Goal: Task Accomplishment & Management: Use online tool/utility

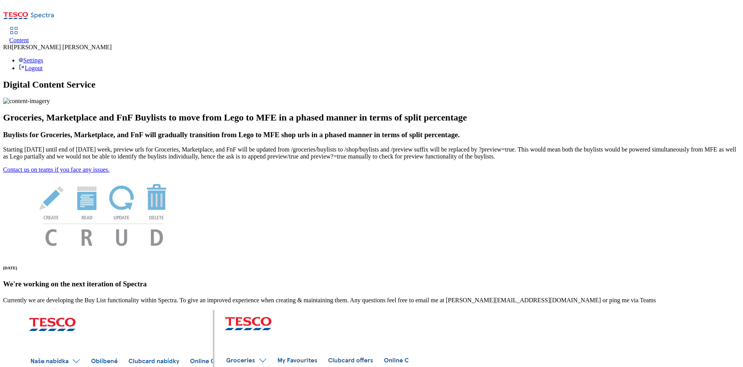
click at [29, 37] on span "Content" at bounding box center [19, 40] width 20 height 7
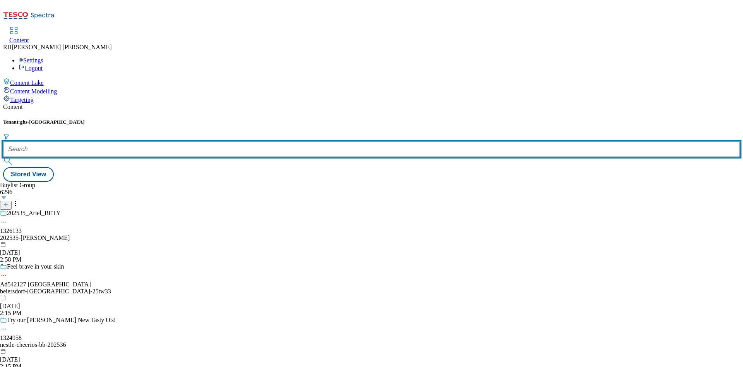
click at [180, 141] on input "text" at bounding box center [371, 148] width 737 height 15
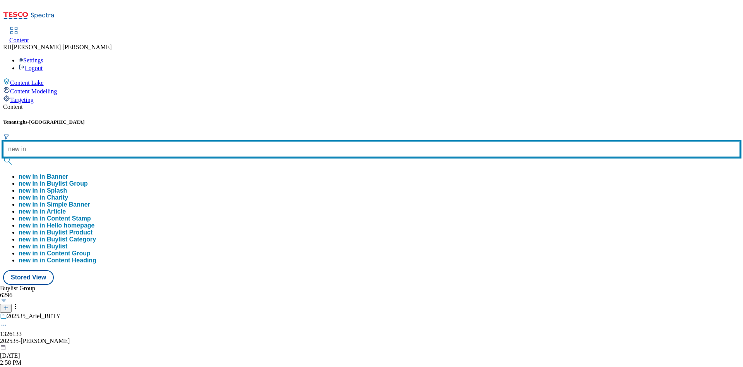
type input "new in"
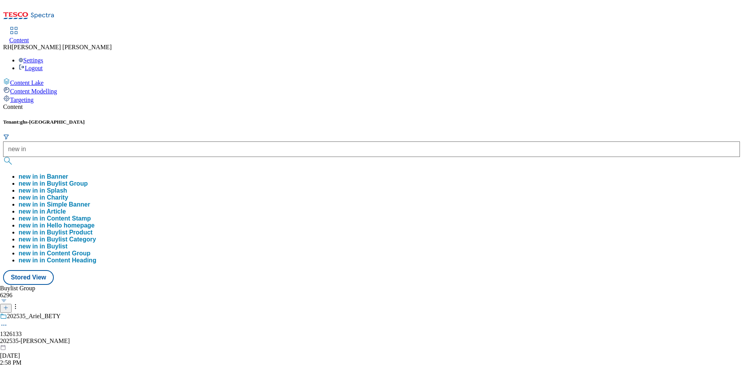
click at [88, 180] on button "new in in Buylist Group" at bounding box center [53, 183] width 69 height 7
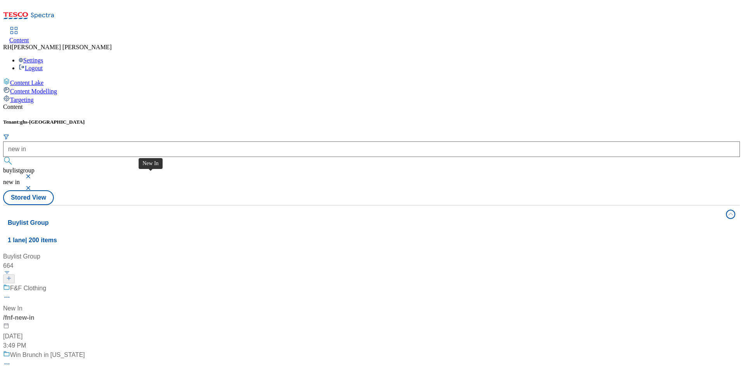
click at [22, 304] on div "New In" at bounding box center [12, 308] width 19 height 9
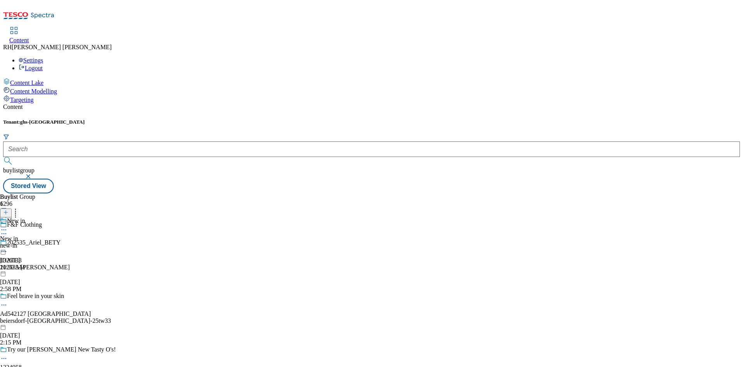
click at [25, 242] on div "new-in" at bounding box center [12, 245] width 25 height 7
click at [19, 235] on span "Women" at bounding box center [9, 238] width 19 height 7
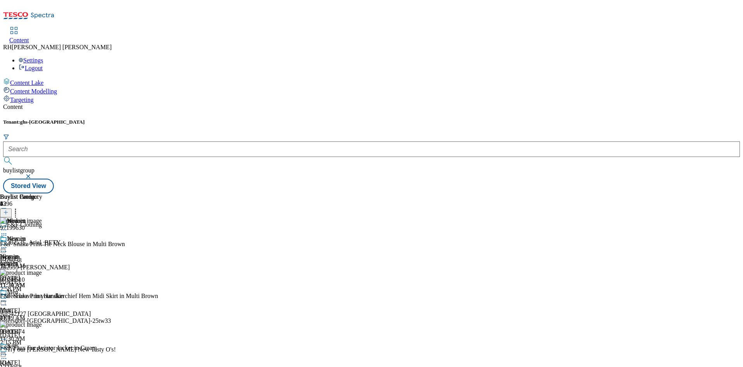
click at [9, 209] on icon at bounding box center [5, 211] width 5 height 5
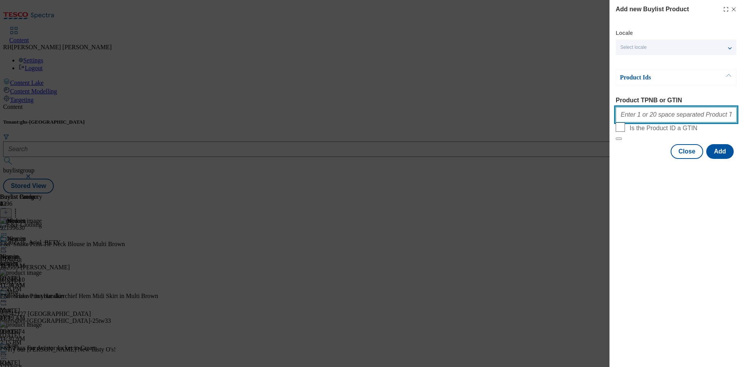
click at [669, 111] on input "Product TPNB or GTIN" at bounding box center [676, 114] width 121 height 15
paste input "96806243"
type input "96806243"
click at [727, 159] on button "Add" at bounding box center [720, 151] width 27 height 15
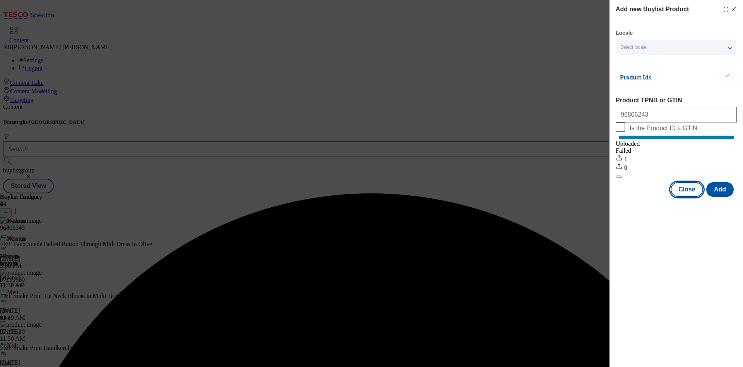
click at [691, 195] on button "Close" at bounding box center [687, 189] width 33 height 15
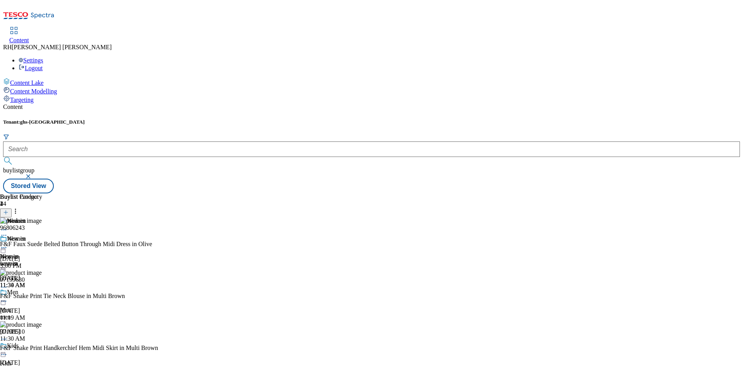
click at [513, 193] on div "Buylist 1 New in New in New in new-in Sep 16, 2025 11:30 AM Buylist Category 4 …" at bounding box center [371, 193] width 737 height 0
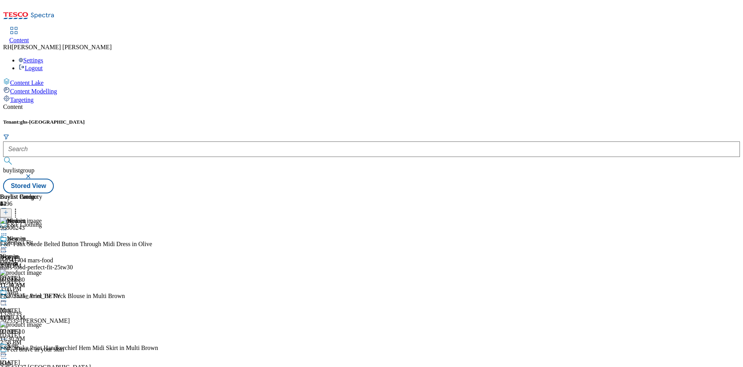
click at [19, 207] on icon at bounding box center [16, 211] width 8 height 8
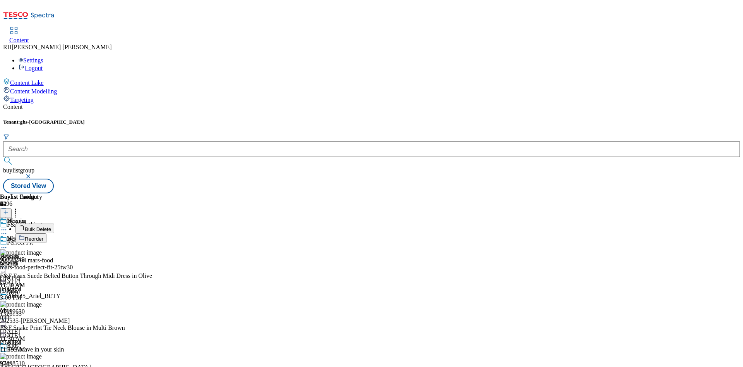
click at [43, 236] on span "Reorder" at bounding box center [34, 239] width 19 height 6
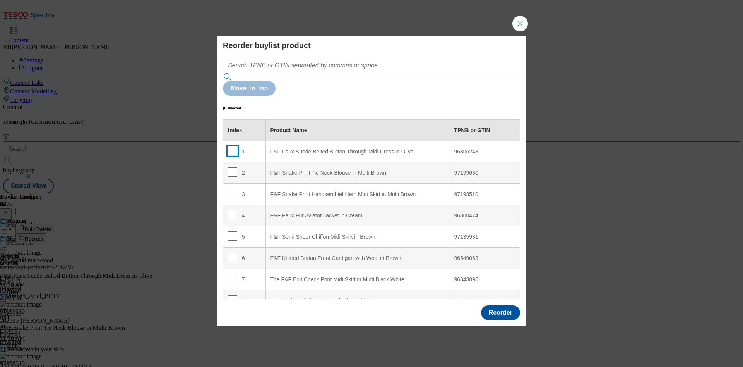
click at [232, 146] on input "Modal" at bounding box center [232, 150] width 9 height 9
checkbox input "true"
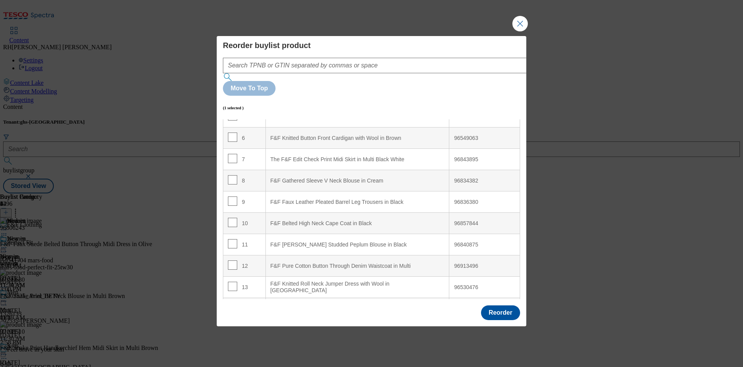
scroll to position [121, 0]
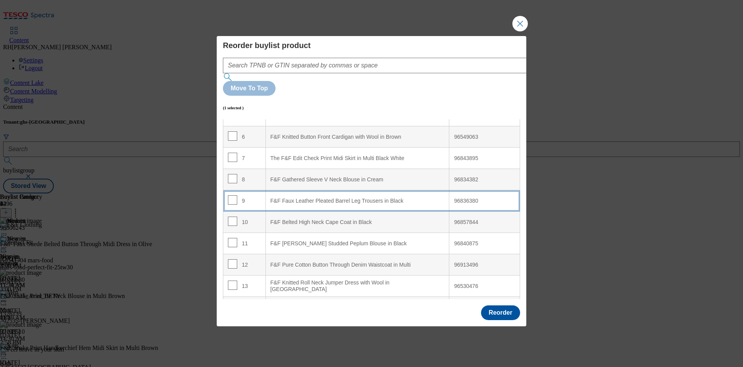
click at [400, 197] on div "F&F Faux Leather Pleated Barrel Leg Trousers in Black" at bounding box center [358, 200] width 174 height 7
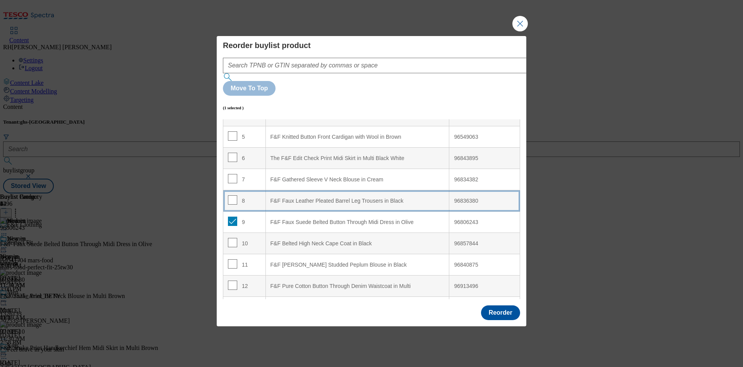
click at [330, 197] on div "F&F Faux Leather Pleated Barrel Leg Trousers in Black" at bounding box center [358, 200] width 174 height 7
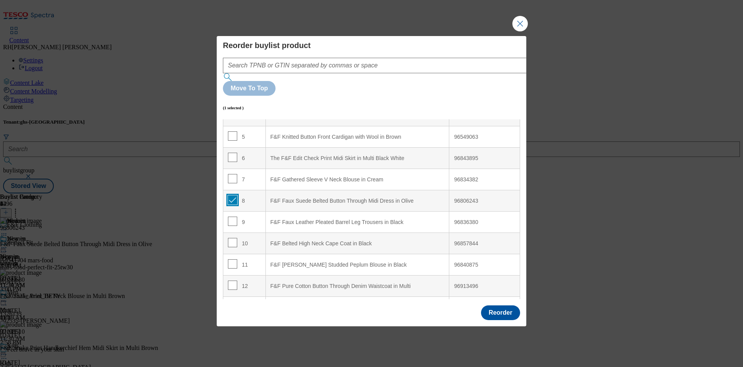
click at [232, 195] on input "Modal" at bounding box center [232, 199] width 9 height 9
click at [231, 195] on input "Modal" at bounding box center [232, 199] width 9 height 9
checkbox input "true"
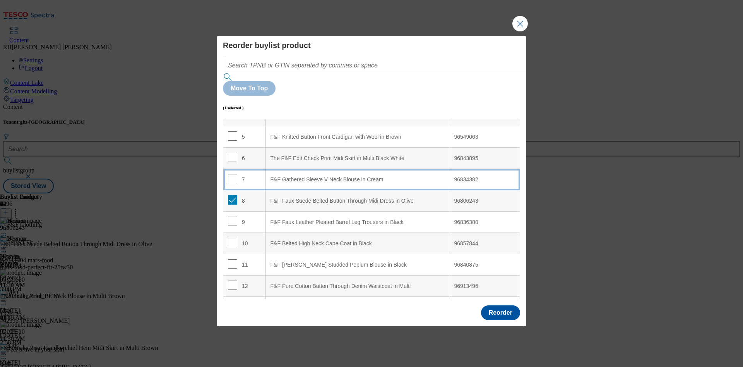
click at [339, 176] on div "F&F Gathered Sleeve V Neck Blouse in Cream" at bounding box center [358, 179] width 174 height 7
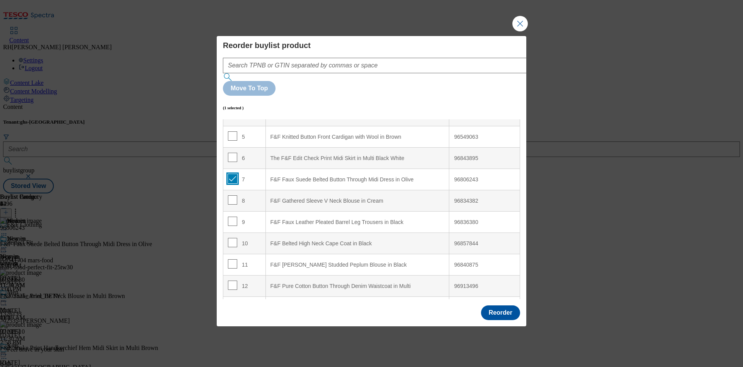
click at [230, 174] on input "Modal" at bounding box center [232, 178] width 9 height 9
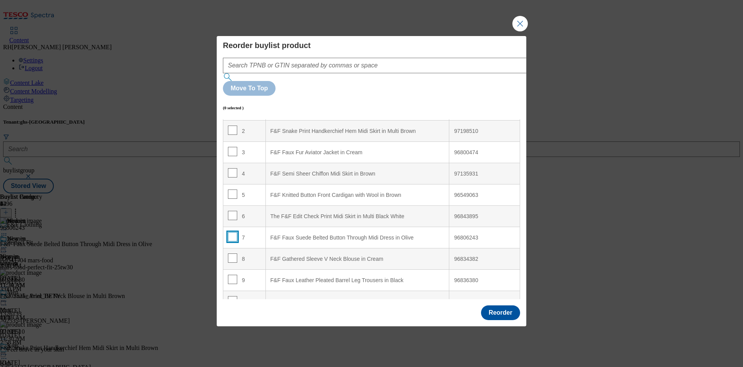
click at [228, 232] on input "Modal" at bounding box center [232, 236] width 9 height 9
checkbox input "true"
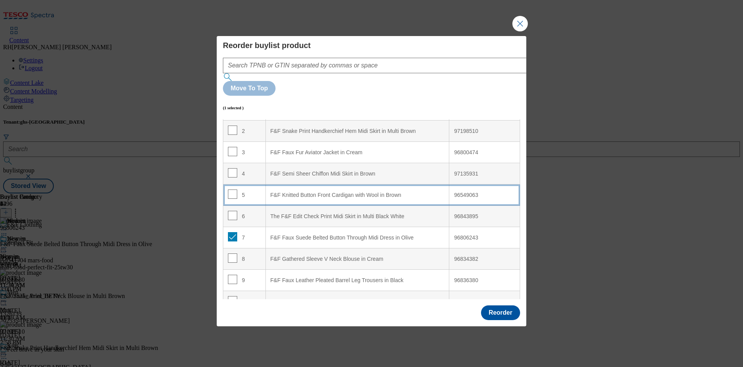
click at [316, 192] on div "F&F Knitted Button Front Cardigan with Wool in Brown" at bounding box center [358, 195] width 174 height 7
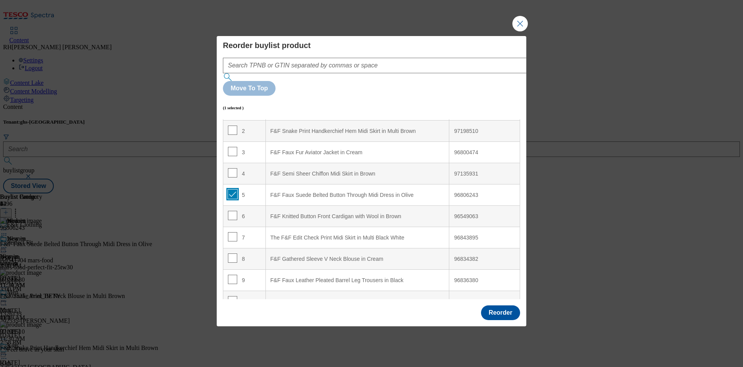
click at [232, 189] on input "Modal" at bounding box center [232, 193] width 9 height 9
checkbox input "false"
click at [510, 305] on button "Reorder" at bounding box center [500, 312] width 39 height 15
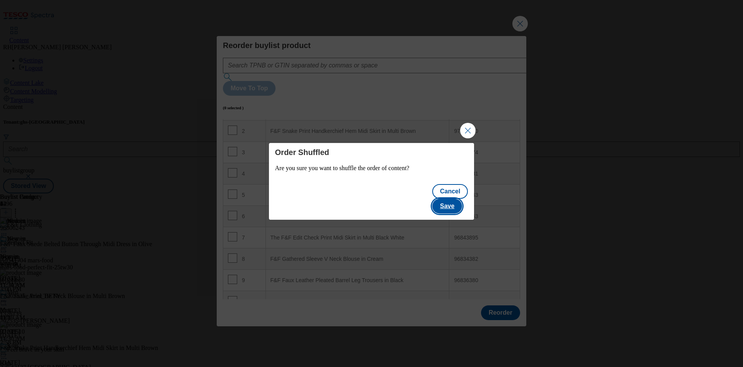
click at [453, 199] on button "Save" at bounding box center [448, 206] width 30 height 15
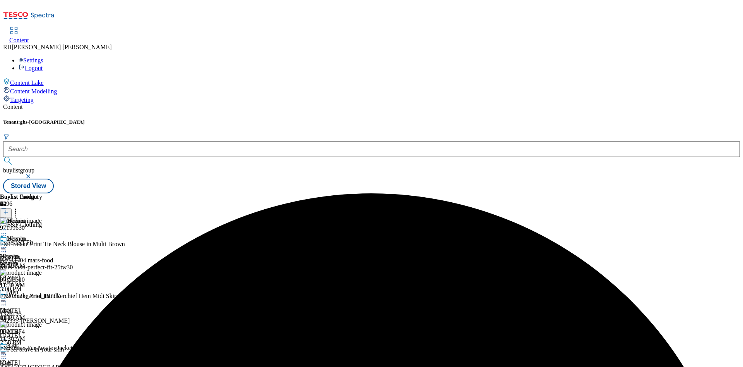
click at [8, 244] on icon at bounding box center [4, 248] width 8 height 8
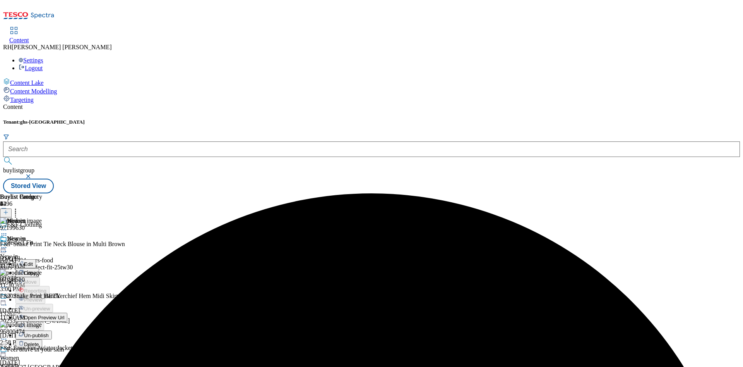
click at [33, 261] on span "Edit" at bounding box center [28, 264] width 9 height 6
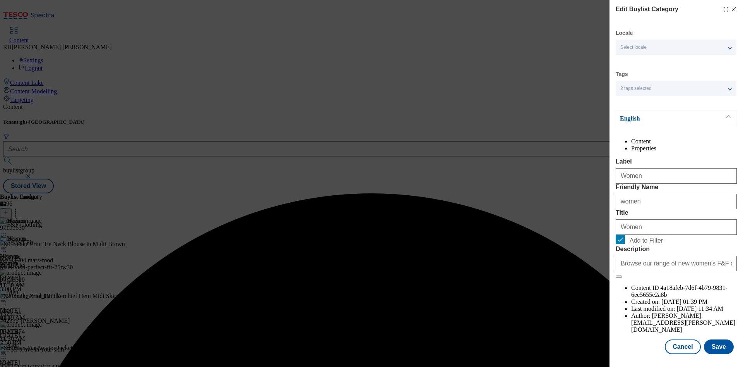
scroll to position [23, 0]
click at [715, 339] on button "Save" at bounding box center [719, 346] width 30 height 15
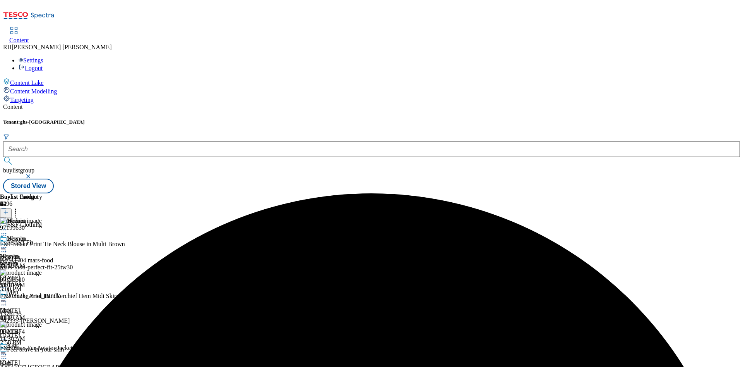
click at [8, 244] on icon at bounding box center [4, 248] width 8 height 8
click at [42, 297] on span "Preview" at bounding box center [33, 300] width 18 height 6
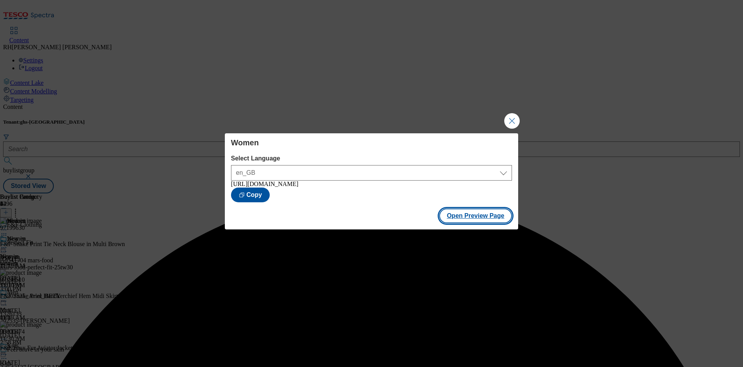
click at [460, 217] on button "Open Preview Page" at bounding box center [475, 215] width 73 height 15
click at [511, 116] on button "Close Modal" at bounding box center [512, 120] width 15 height 15
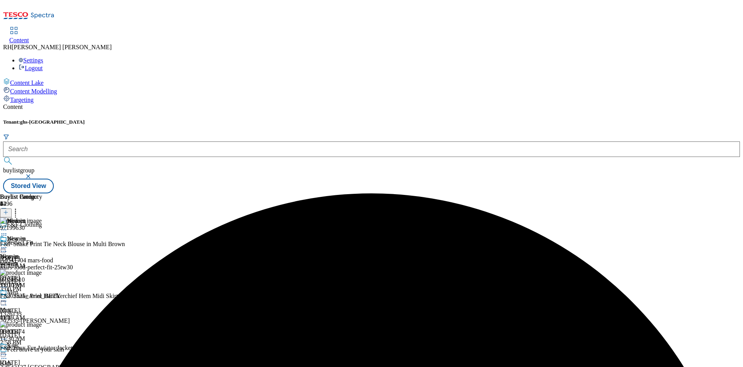
click at [8, 244] on icon at bounding box center [4, 248] width 8 height 8
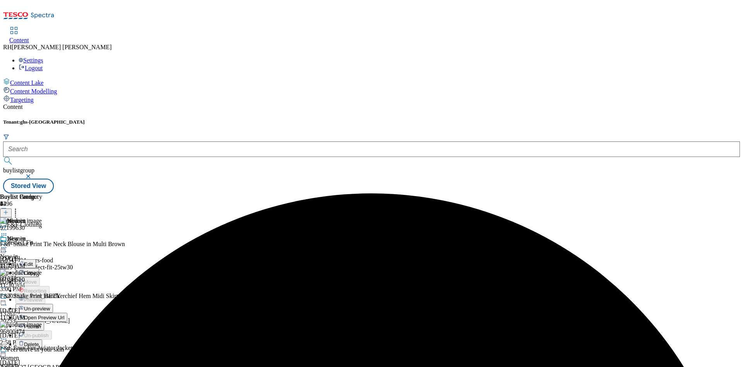
click at [41, 323] on span "Publish" at bounding box center [32, 326] width 17 height 6
